Goal: Check status: Check status

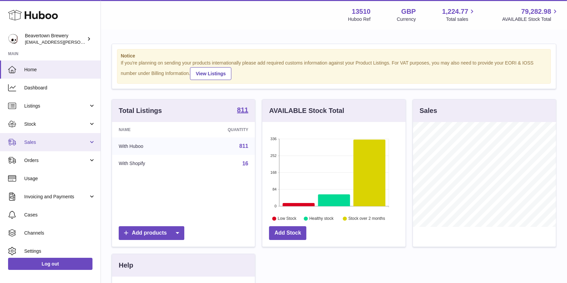
scroll to position [105, 143]
click at [46, 146] on link "Sales" at bounding box center [50, 142] width 101 height 18
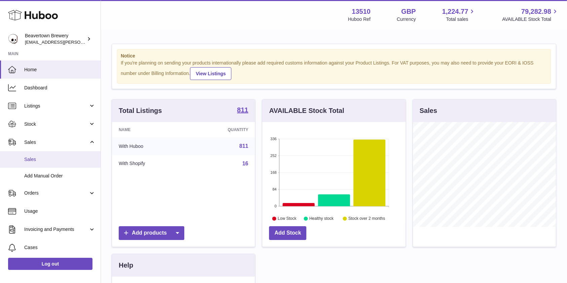
click at [42, 164] on link "Sales" at bounding box center [50, 159] width 101 height 16
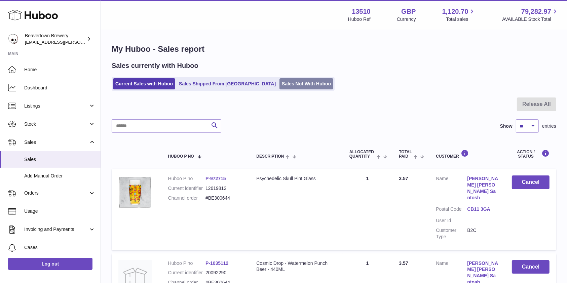
click at [283, 81] on link "Sales Not With Huboo" at bounding box center [306, 83] width 54 height 11
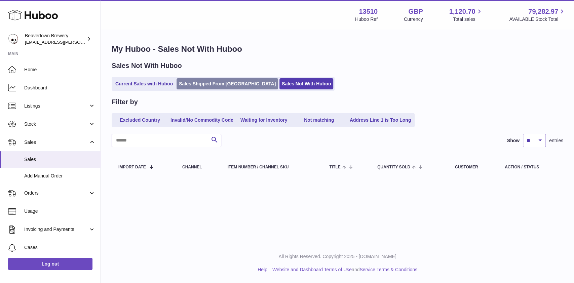
click at [218, 87] on link "Sales Shipped From [GEOGRAPHIC_DATA]" at bounding box center [228, 83] width 102 height 11
